Goal: Task Accomplishment & Management: Use online tool/utility

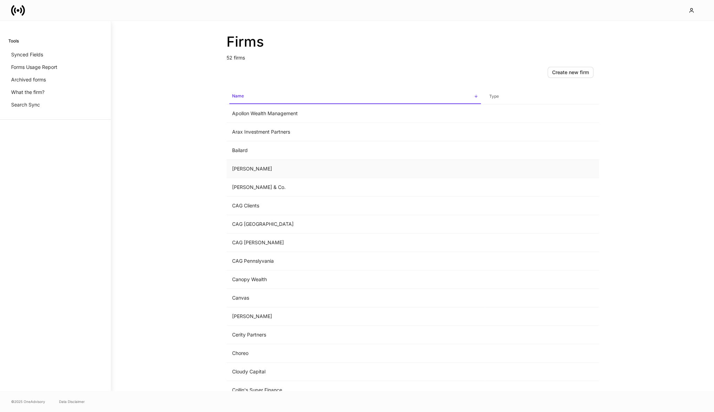
click at [244, 167] on td "[PERSON_NAME]" at bounding box center [355, 169] width 257 height 18
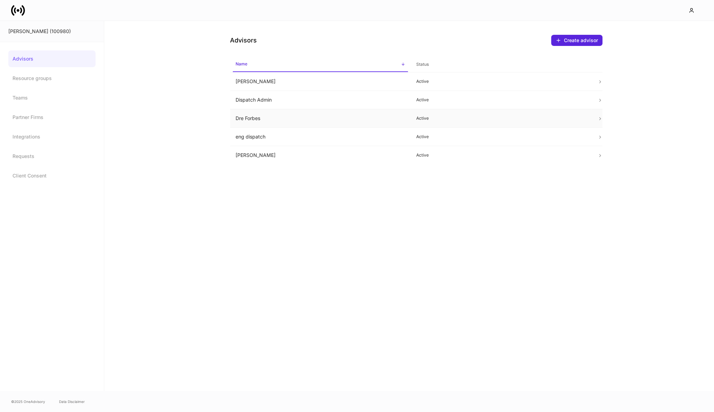
click at [262, 123] on td "Dre Forbes" at bounding box center [320, 118] width 181 height 18
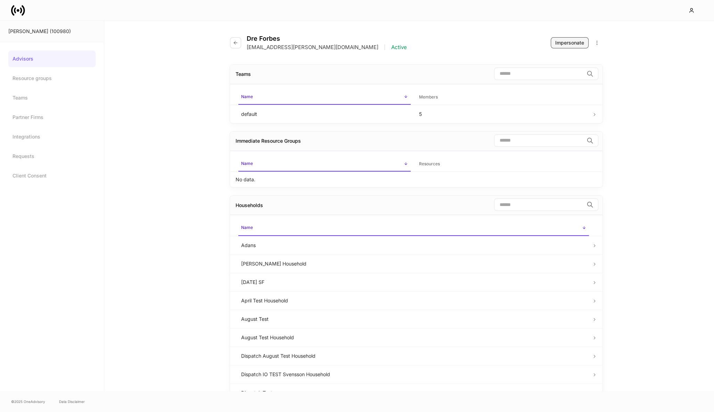
click at [571, 40] on div "Impersonate" at bounding box center [570, 42] width 29 height 7
